Goal: Task Accomplishment & Management: Use online tool/utility

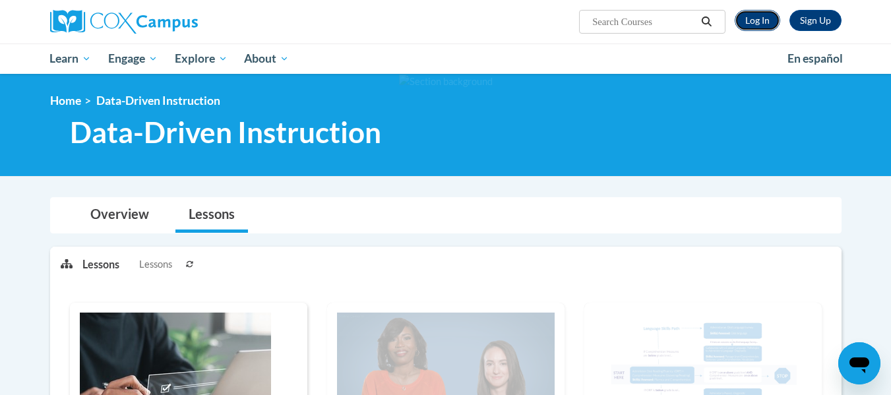
click at [755, 16] on link "Log In" at bounding box center [758, 20] width 46 height 21
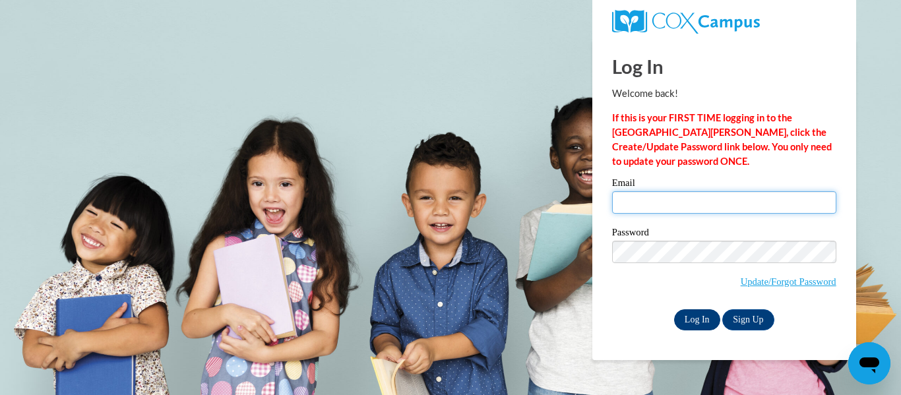
type input "heikkian@wauwatosa.k12.wi.us"
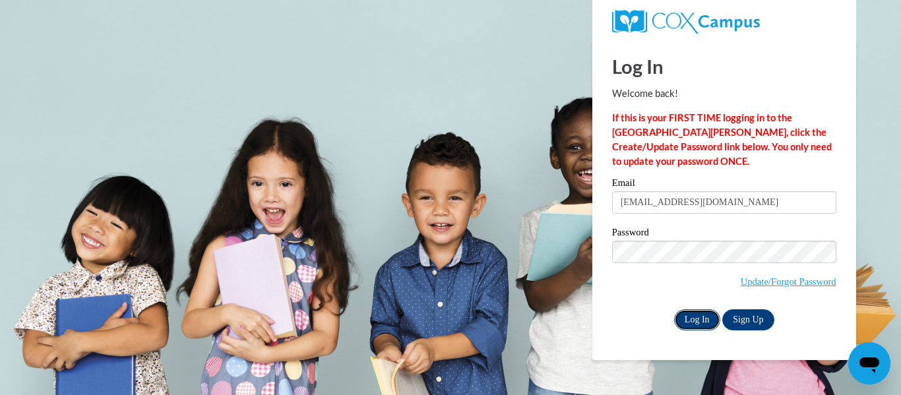
click at [695, 319] on input "Log In" at bounding box center [697, 319] width 46 height 21
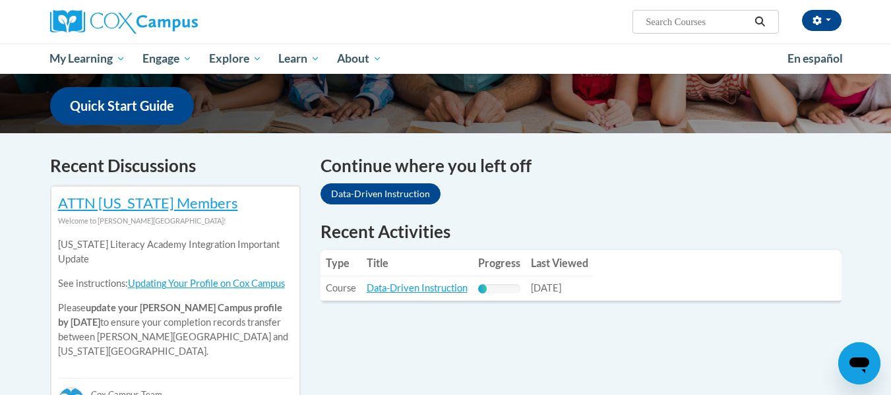
scroll to position [396, 0]
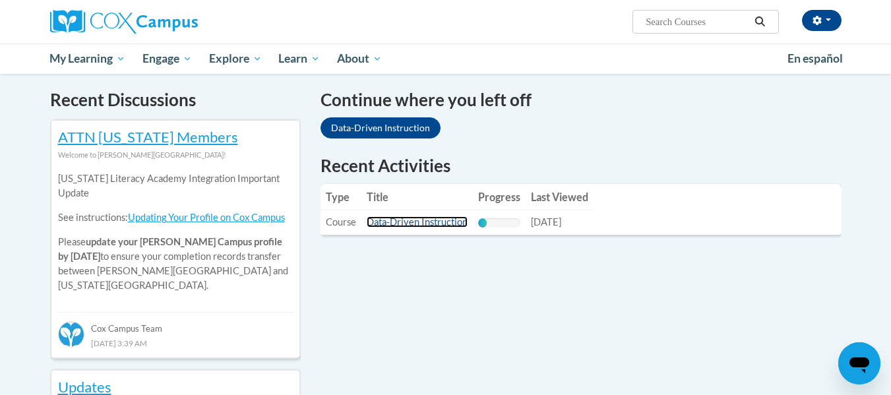
click at [392, 219] on link "Data-Driven Instruction" at bounding box center [417, 221] width 101 height 11
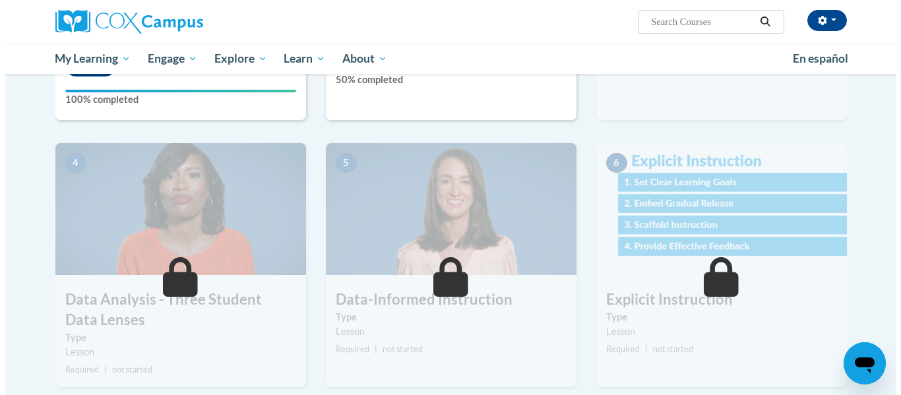
scroll to position [330, 0]
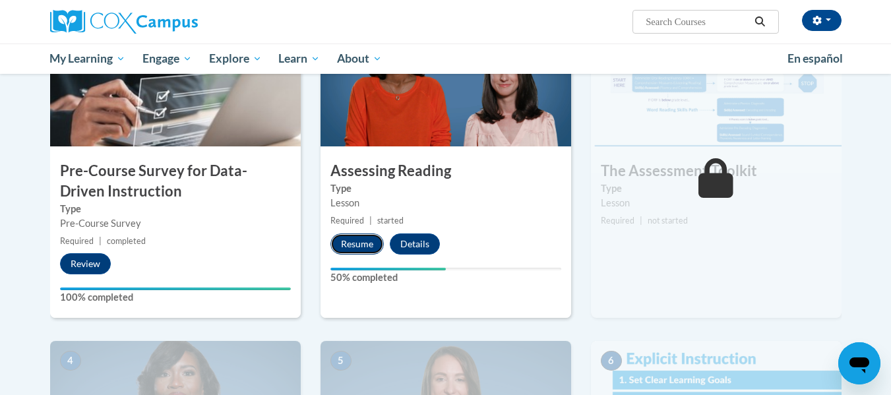
click at [348, 239] on button "Resume" at bounding box center [356, 243] width 53 height 21
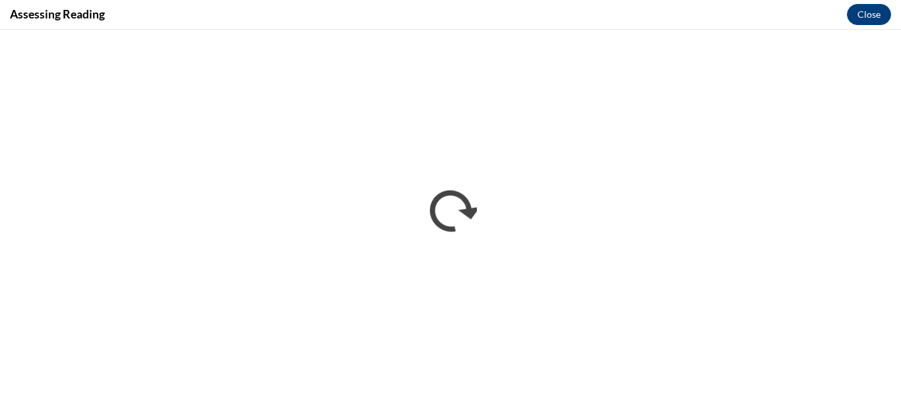
scroll to position [0, 0]
